Goal: Task Accomplishment & Management: Use online tool/utility

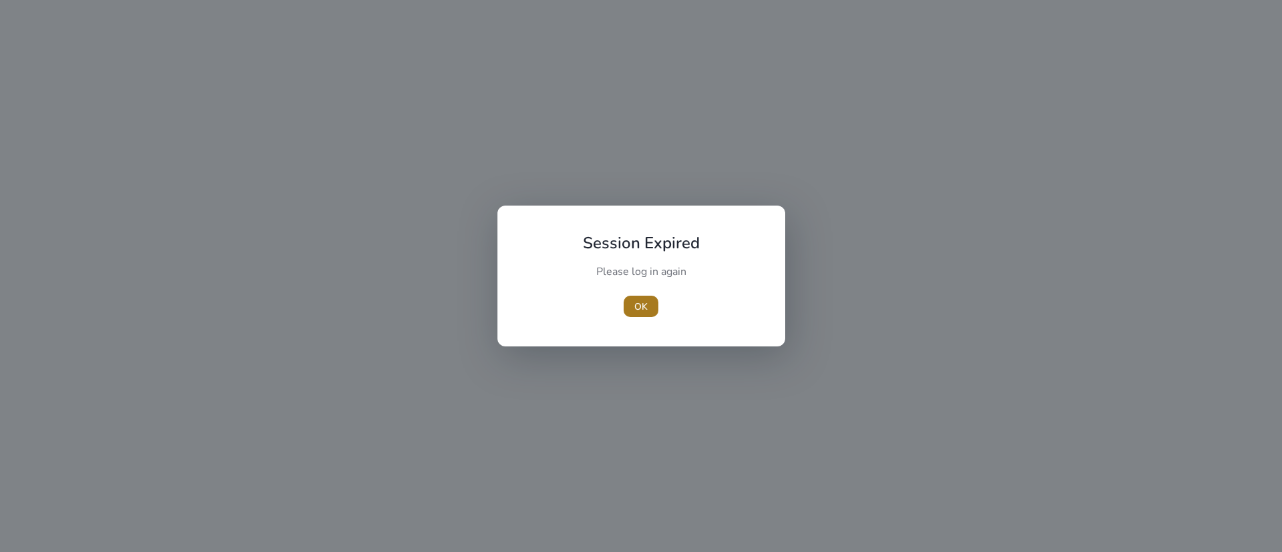
click at [646, 304] on span "OK" at bounding box center [640, 307] width 13 height 14
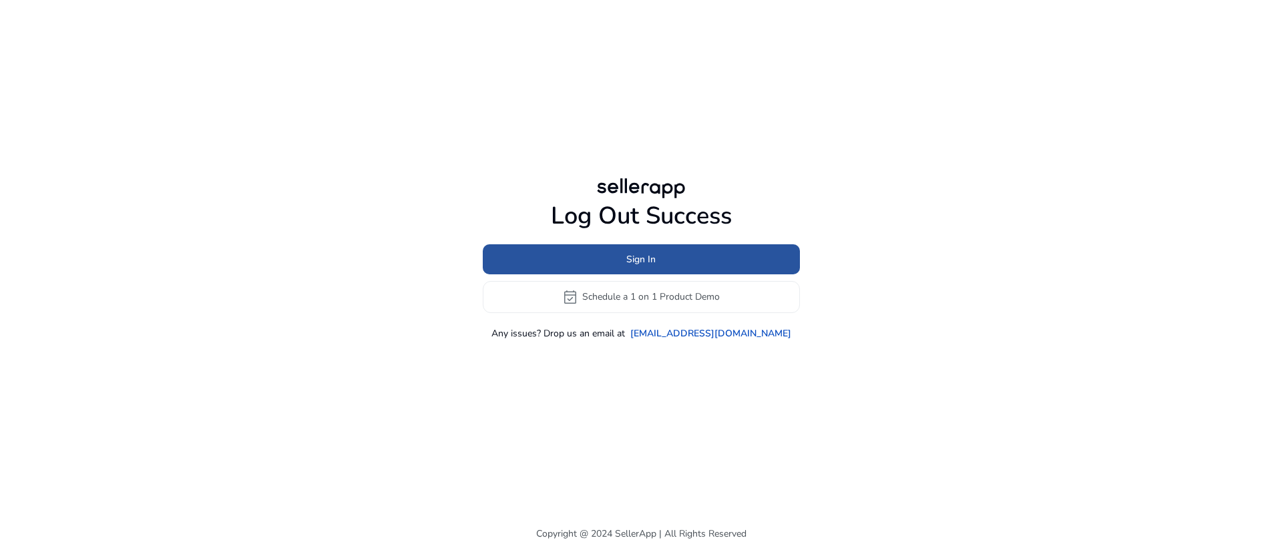
click at [649, 265] on span "Sign In" at bounding box center [640, 259] width 29 height 14
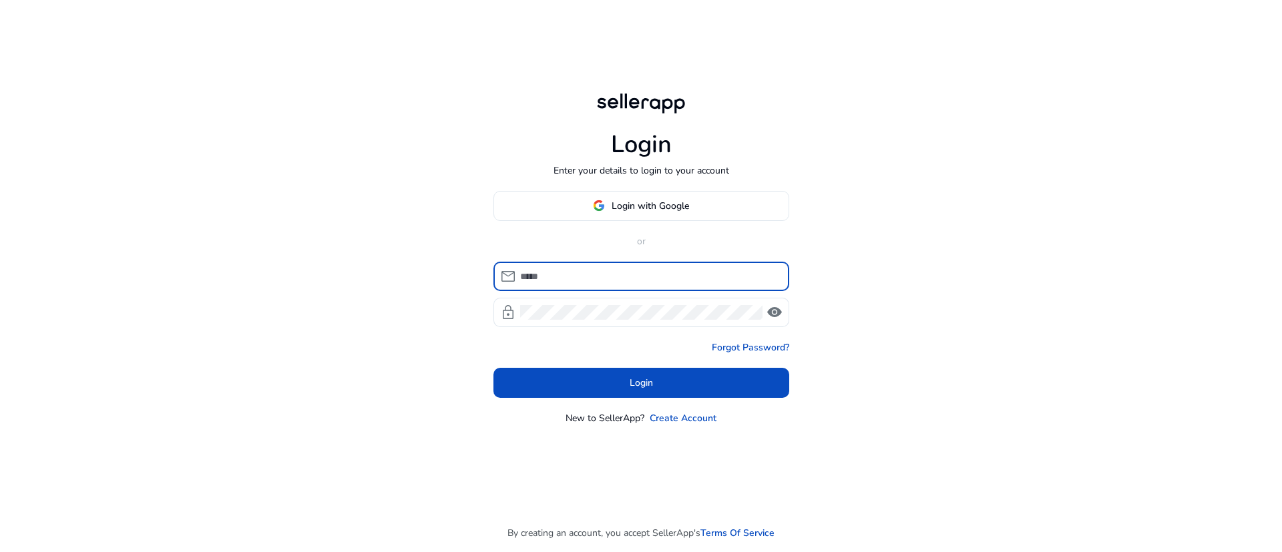
type input "**********"
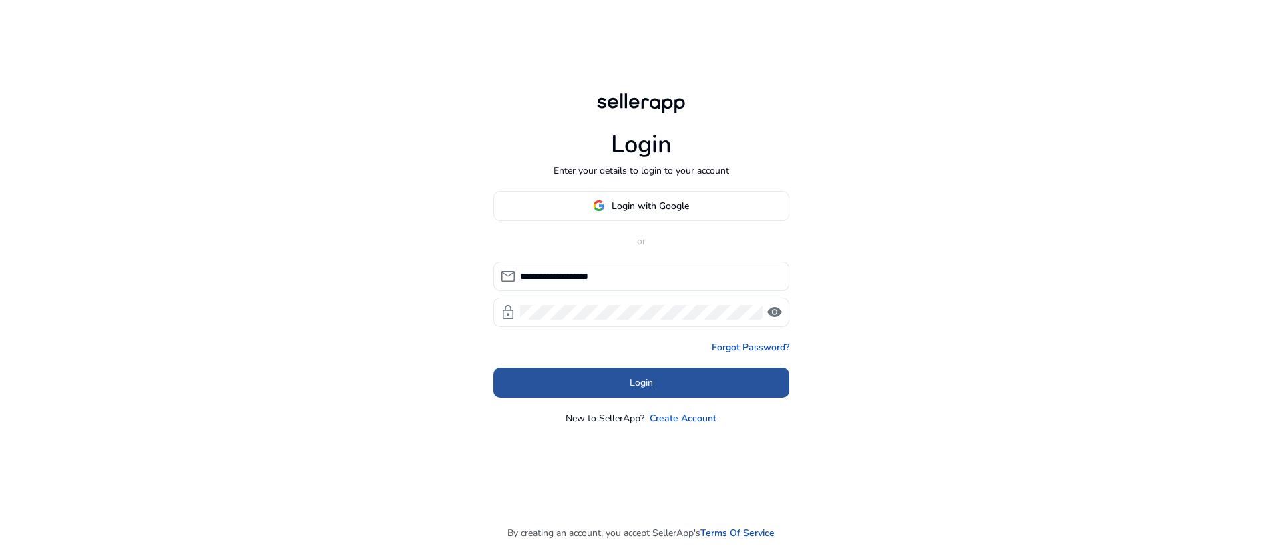
click at [635, 372] on span at bounding box center [641, 383] width 296 height 32
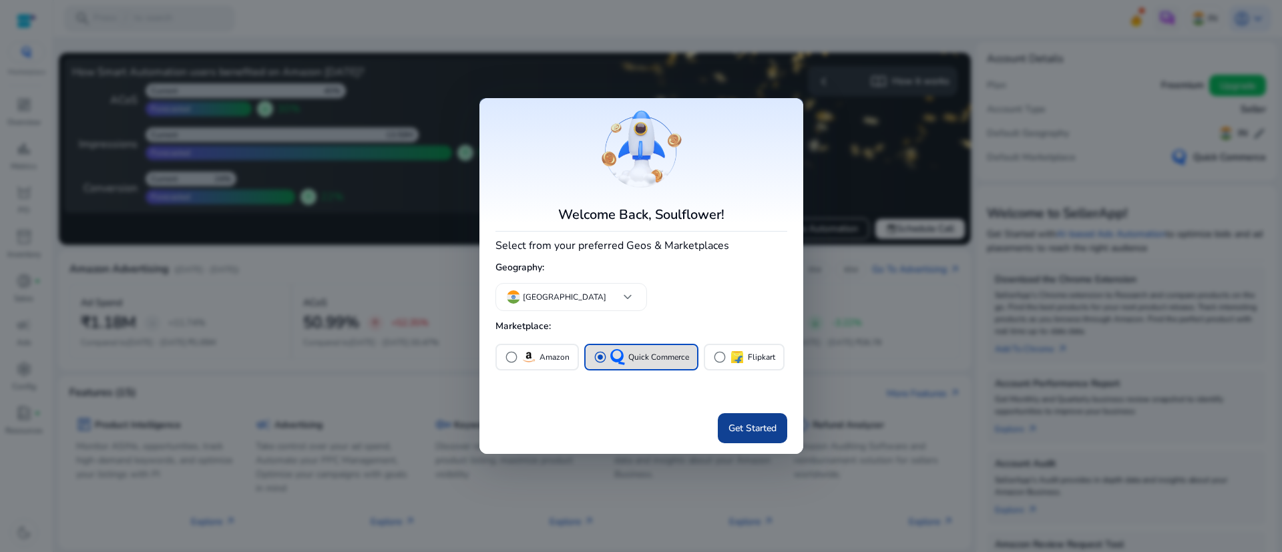
click at [774, 426] on span "Get Started" at bounding box center [752, 428] width 48 height 14
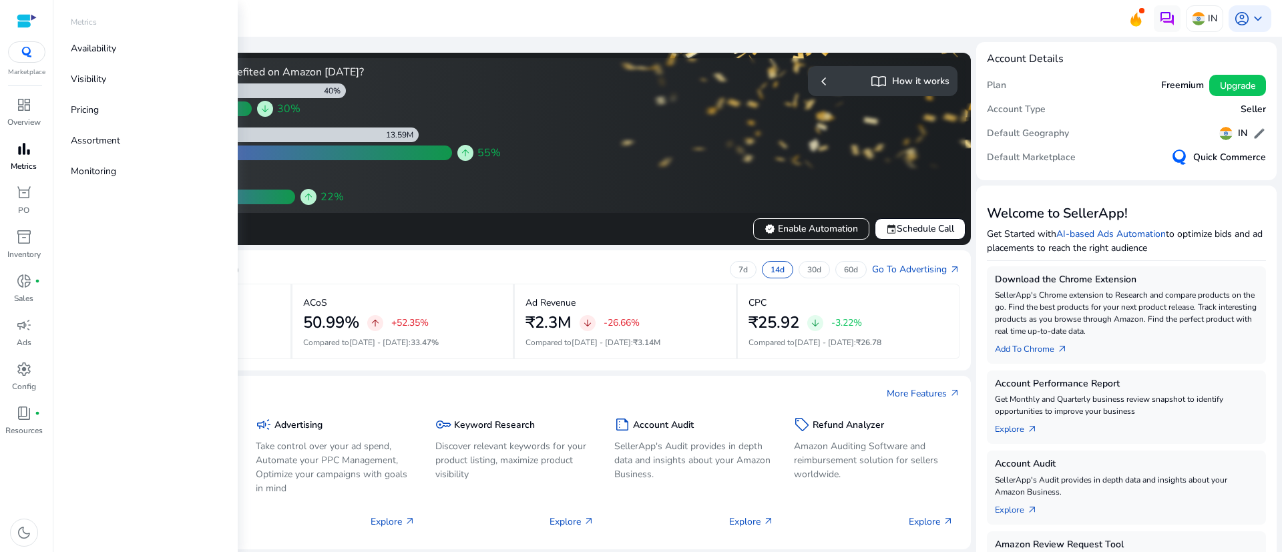
click at [11, 164] on p "Metrics" at bounding box center [24, 166] width 26 height 12
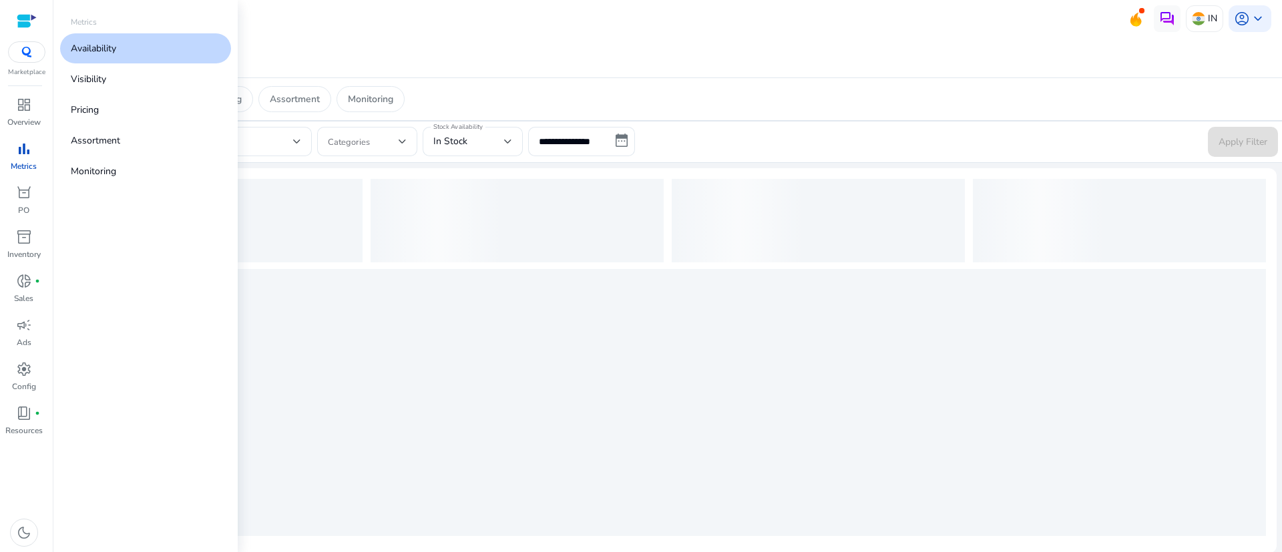
click at [107, 48] on p "Availability" at bounding box center [93, 48] width 45 height 14
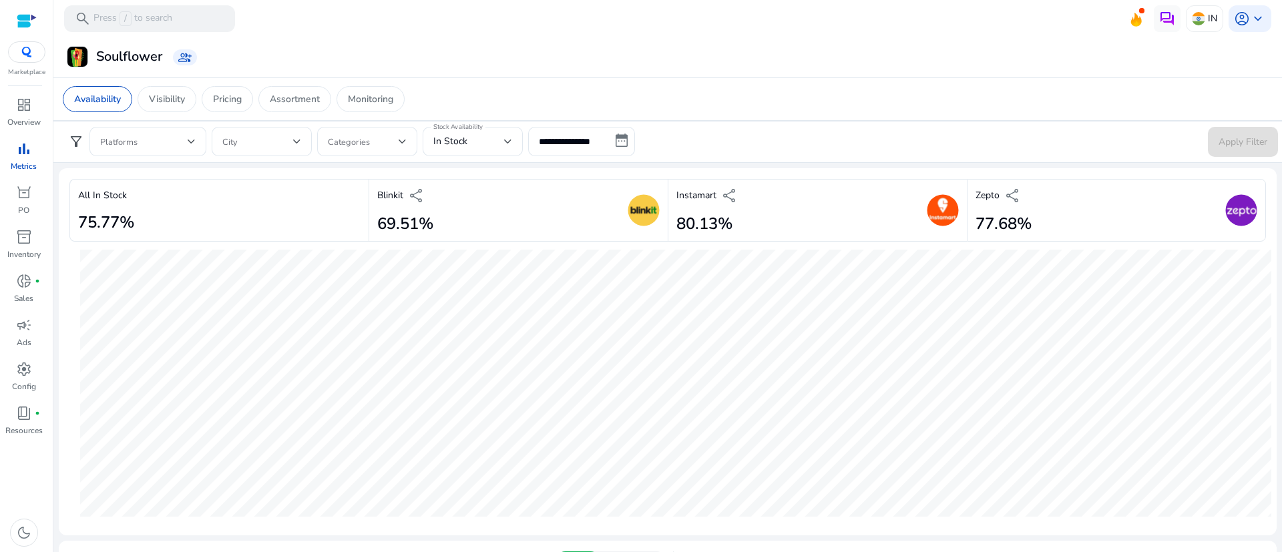
click at [34, 485] on div "dashboard Overview bar_chart Metrics orders PO inventory_2 Inventory donut_smal…" at bounding box center [26, 323] width 53 height 458
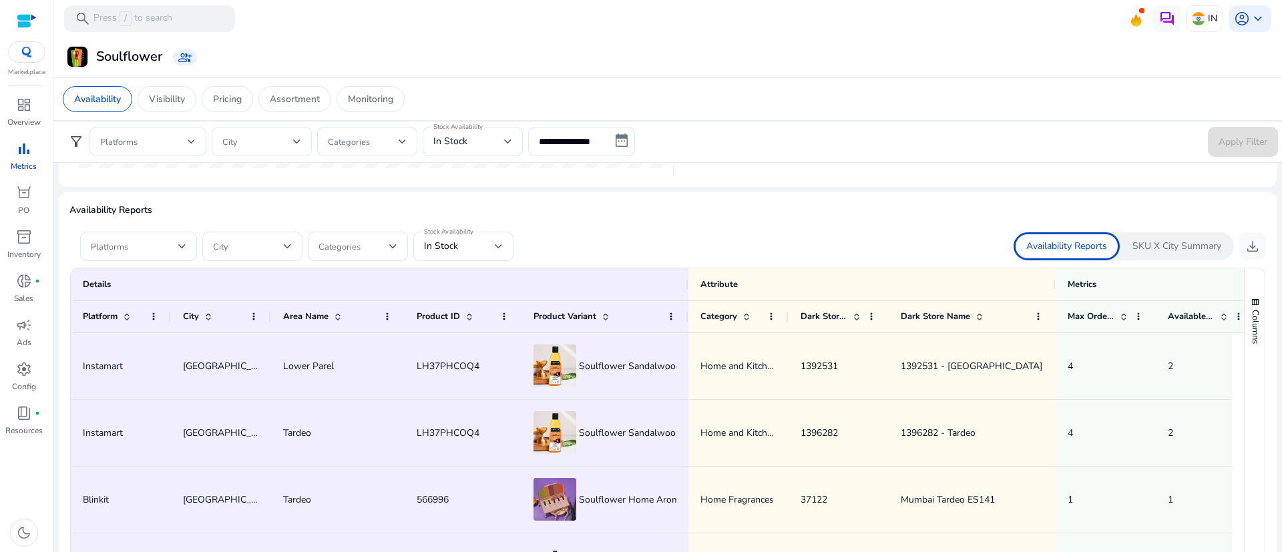
scroll to position [855, 0]
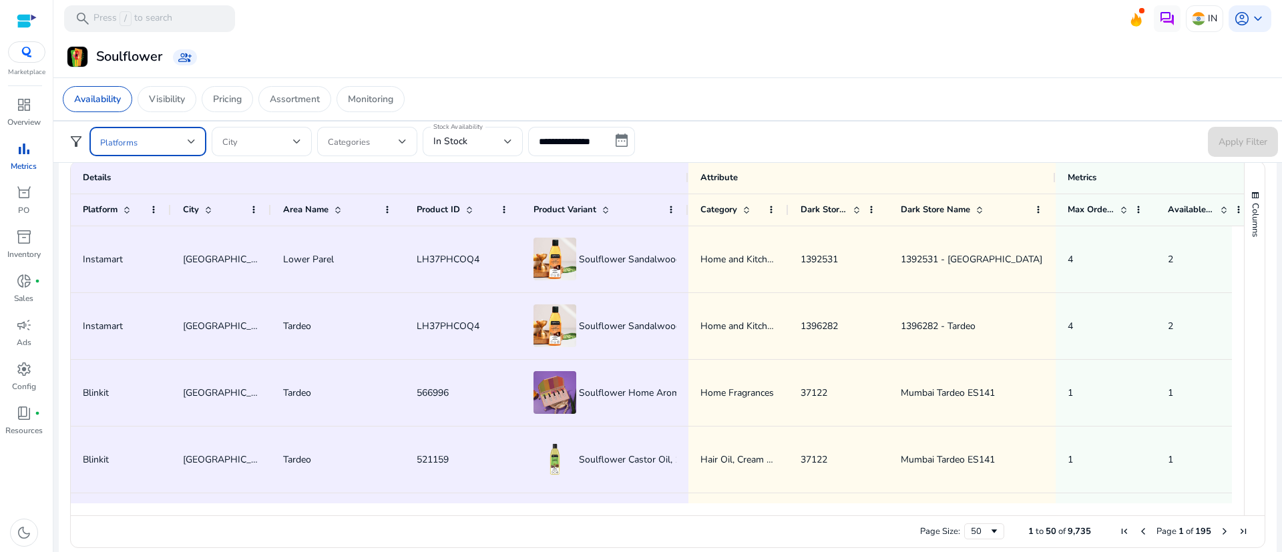
click at [192, 140] on div at bounding box center [192, 141] width 8 height 5
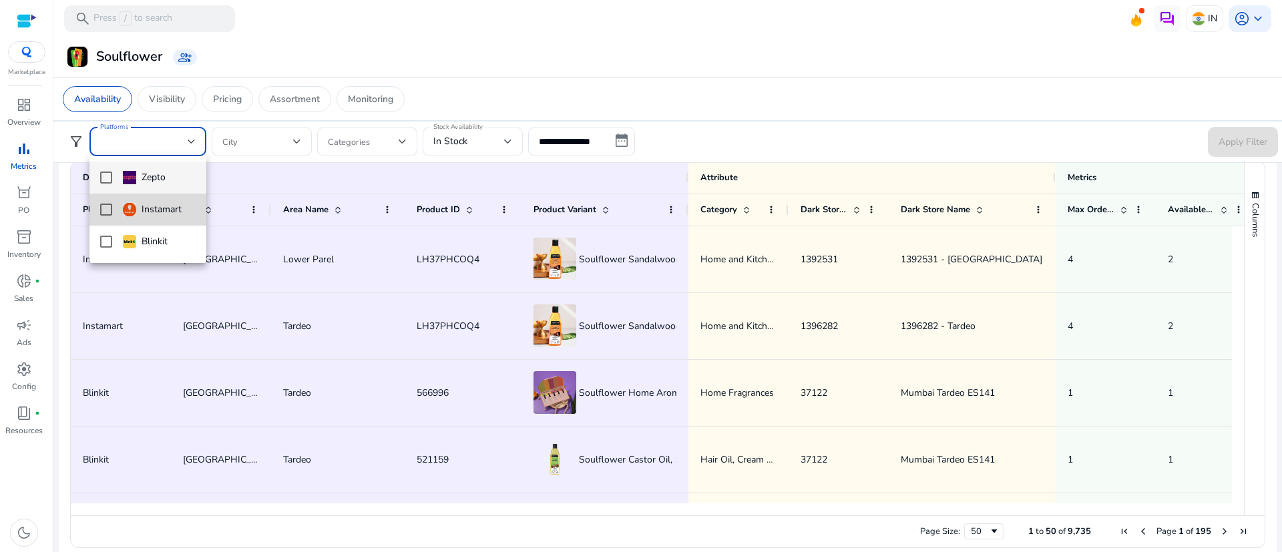
click at [100, 204] on mat-pseudo-checkbox at bounding box center [106, 210] width 12 height 12
click at [615, 32] on div at bounding box center [641, 276] width 1282 height 552
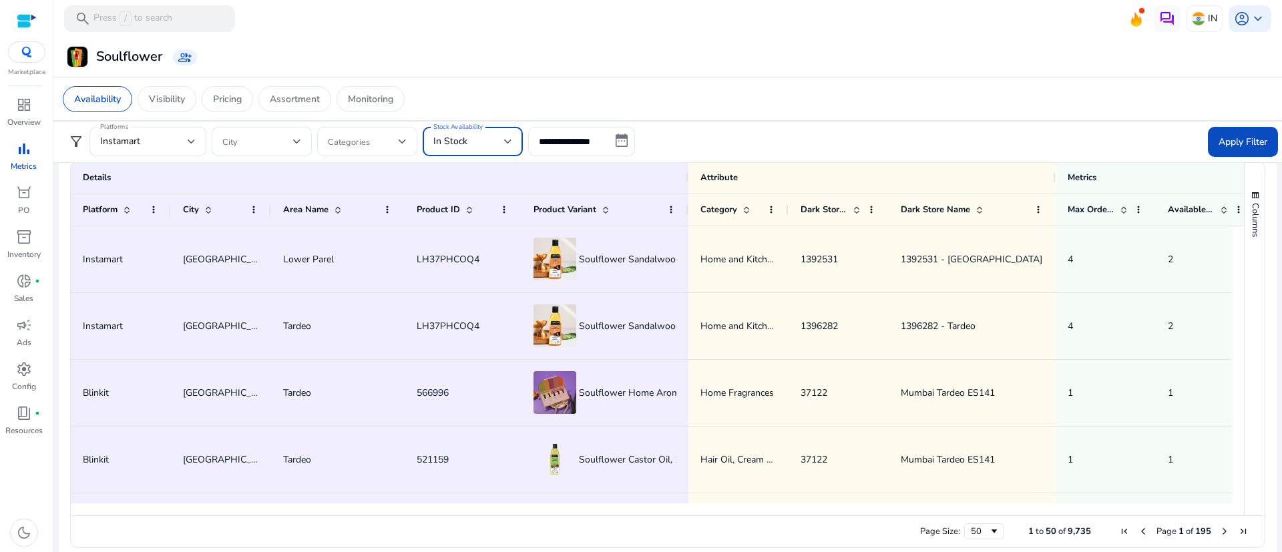
click at [476, 142] on div "In Stock" at bounding box center [468, 141] width 71 height 15
click at [475, 208] on span "Out of Stock" at bounding box center [472, 209] width 79 height 15
click at [717, 10] on mat-toolbar "search Press / to search IN account_circle keyboard_arrow_down" at bounding box center [667, 18] width 1228 height 37
click at [576, 141] on input "**********" at bounding box center [581, 141] width 107 height 29
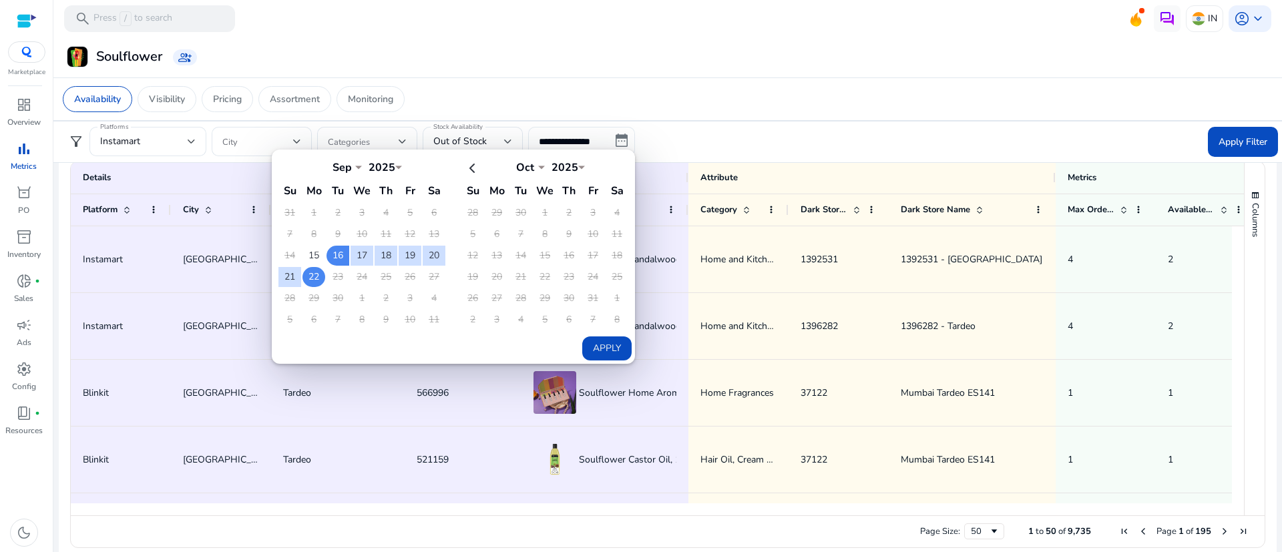
click at [314, 282] on td "22" at bounding box center [313, 277] width 23 height 20
click at [313, 281] on td "22" at bounding box center [313, 277] width 23 height 20
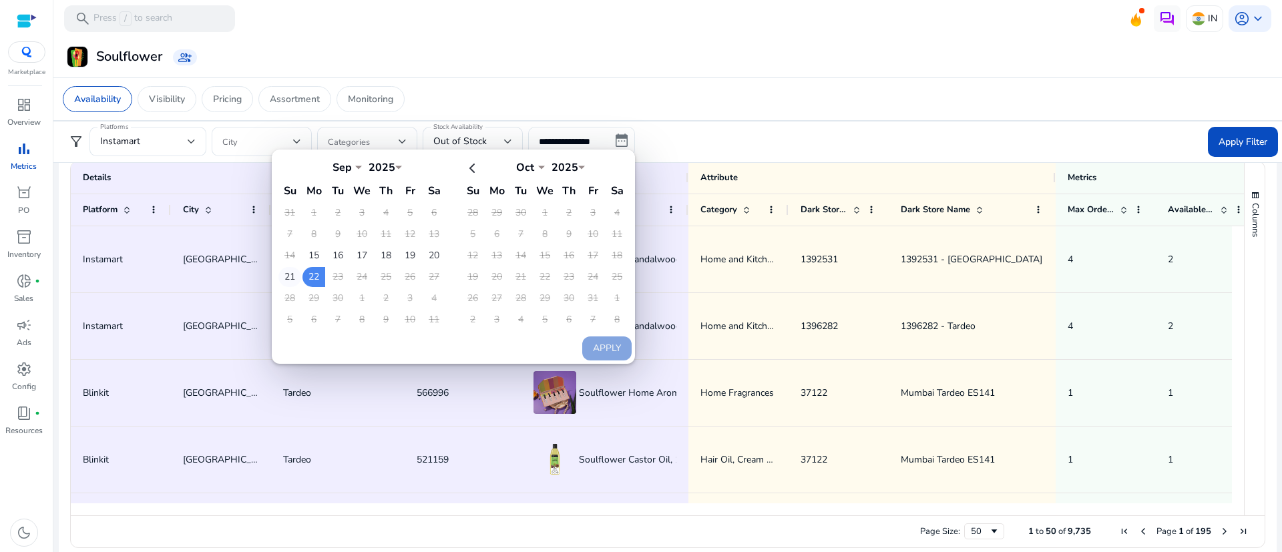
click at [293, 281] on td "21" at bounding box center [289, 277] width 23 height 20
click at [308, 276] on td "22" at bounding box center [313, 277] width 23 height 20
click at [610, 344] on button "Apply" at bounding box center [606, 348] width 49 height 24
type input "**********"
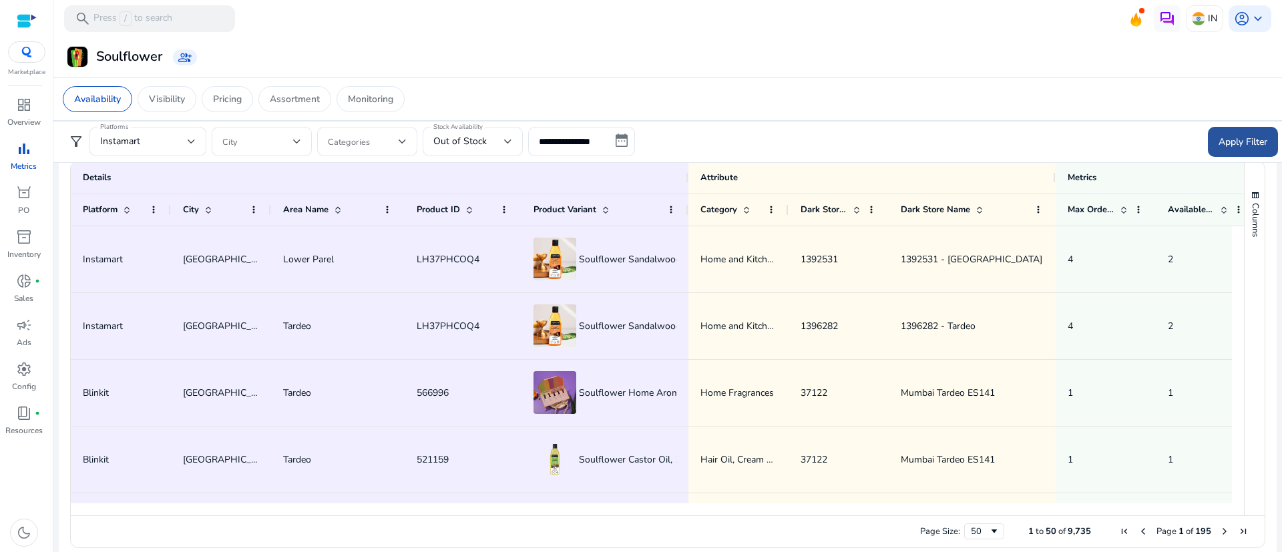
click at [1219, 153] on span at bounding box center [1243, 142] width 70 height 32
click at [681, 56] on div "Soulflower group_add" at bounding box center [668, 57] width 1218 height 25
click at [731, 108] on app-sa-custom-tab "Availability Visibility Pricing Assortment Monitoring" at bounding box center [668, 99] width 1210 height 26
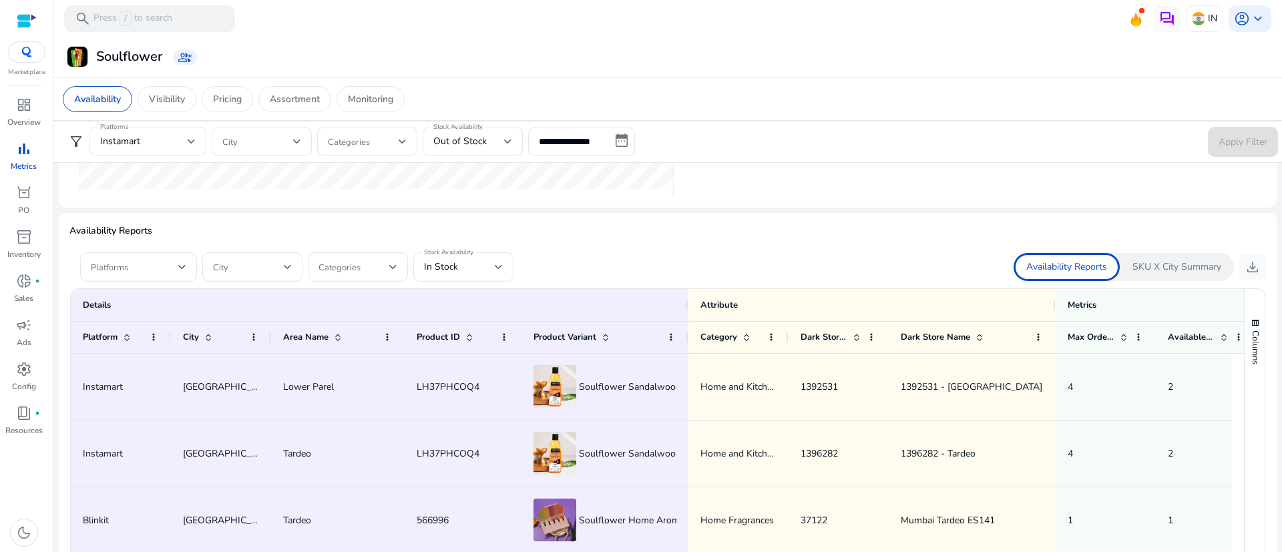
scroll to position [654, 0]
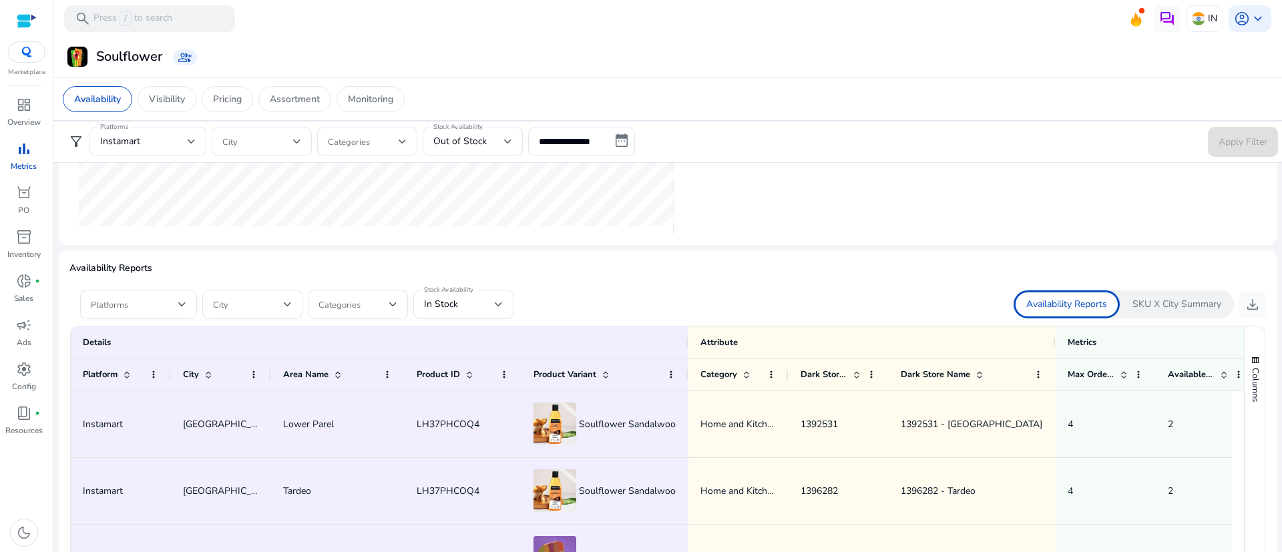
click at [688, 298] on div "Availability Reports Platforms City Categories Stock Availability In Stock Avai…" at bounding box center [667, 490] width 1196 height 459
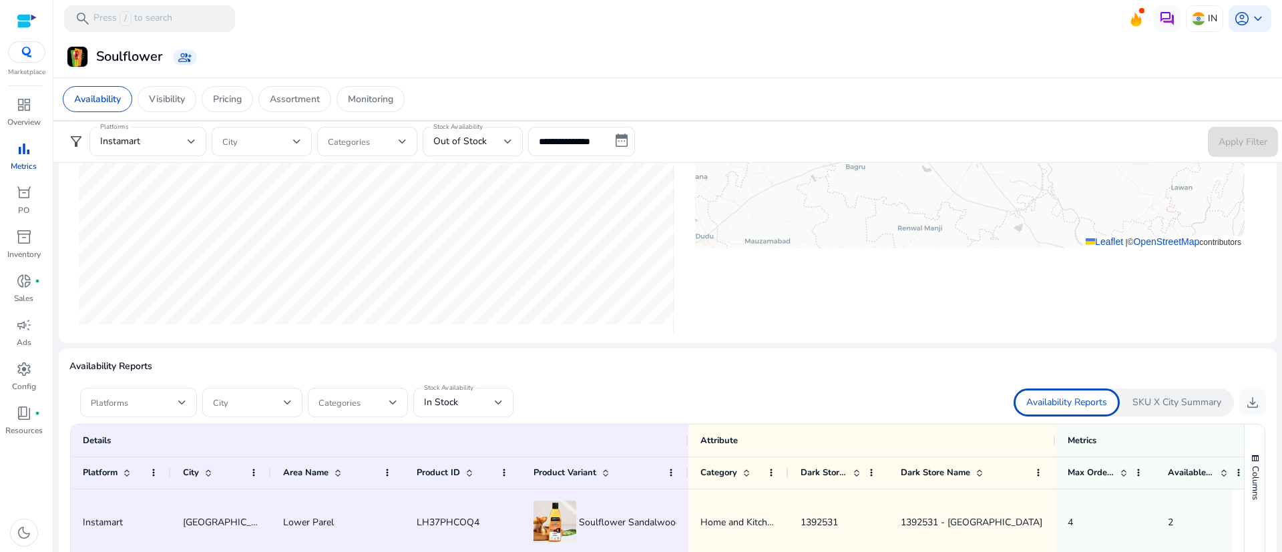
scroll to position [588, 0]
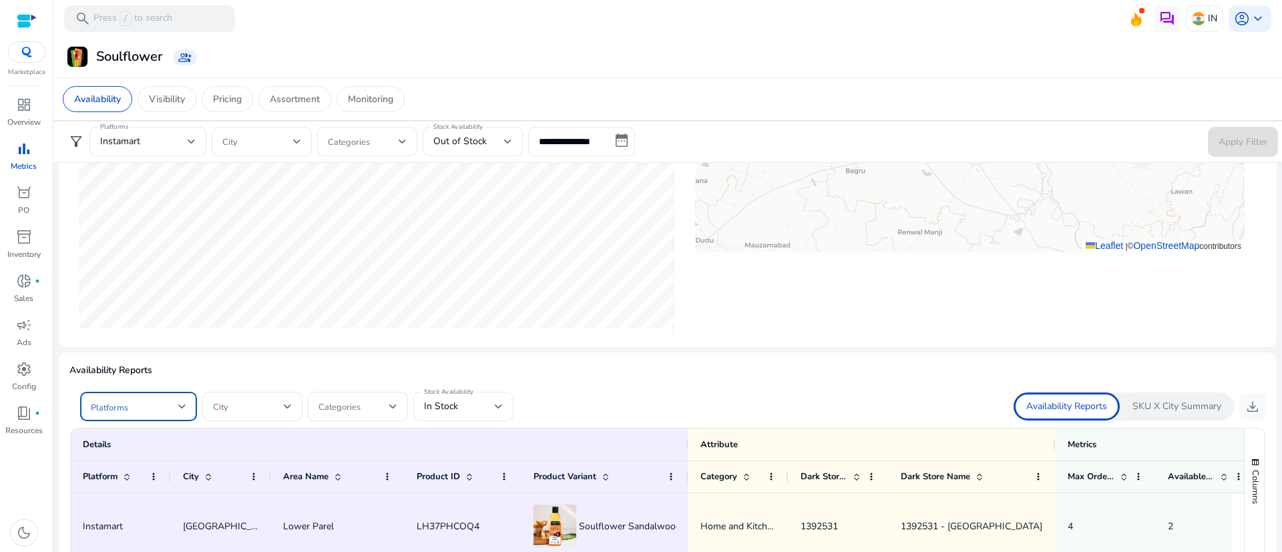
click at [181, 405] on div at bounding box center [182, 406] width 8 height 5
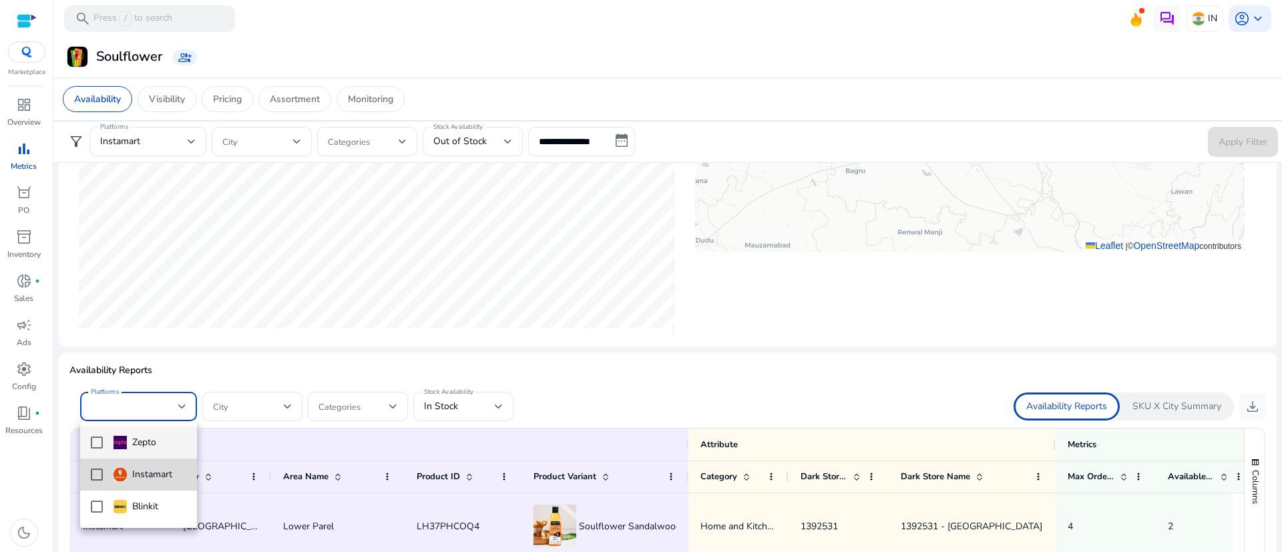
click at [93, 479] on mat-pseudo-checkbox at bounding box center [97, 475] width 12 height 12
click at [368, 386] on div at bounding box center [641, 276] width 1282 height 552
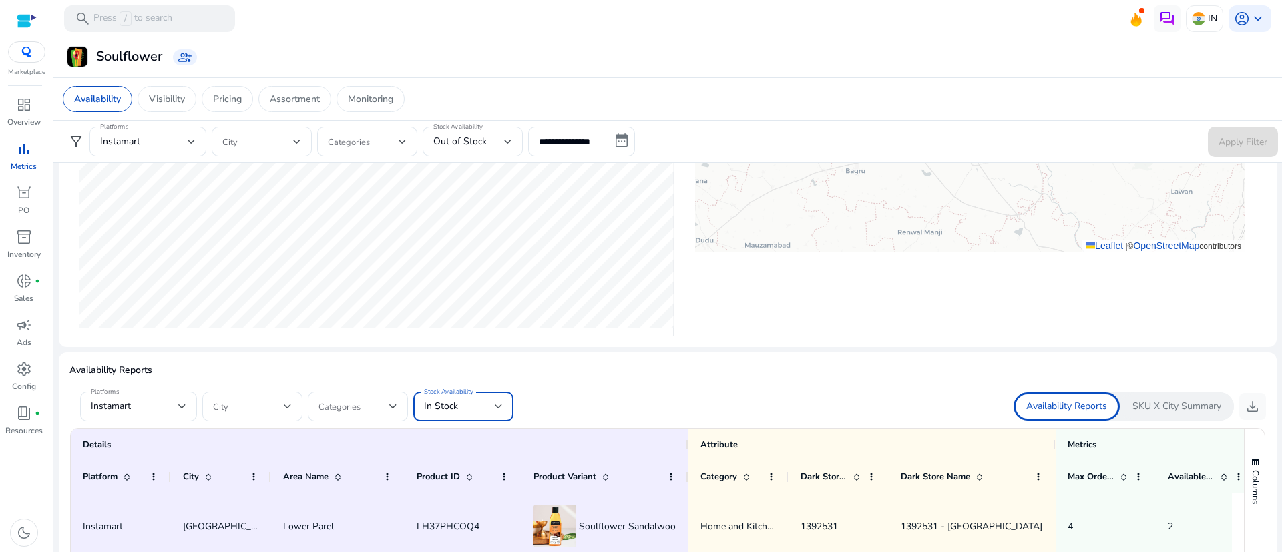
click at [450, 401] on span "In Stock" at bounding box center [441, 406] width 34 height 13
click at [453, 505] on span "Out of Stock" at bounding box center [463, 506] width 79 height 15
click at [1249, 405] on span "download" at bounding box center [1252, 407] width 16 height 16
